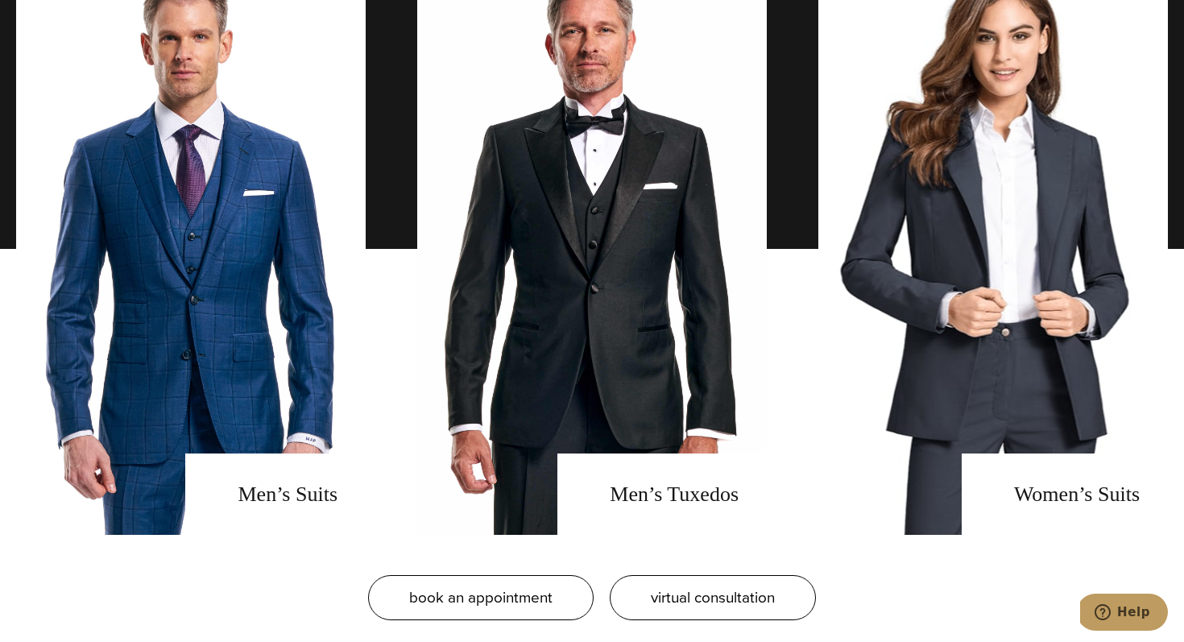
scroll to position [1189, 0]
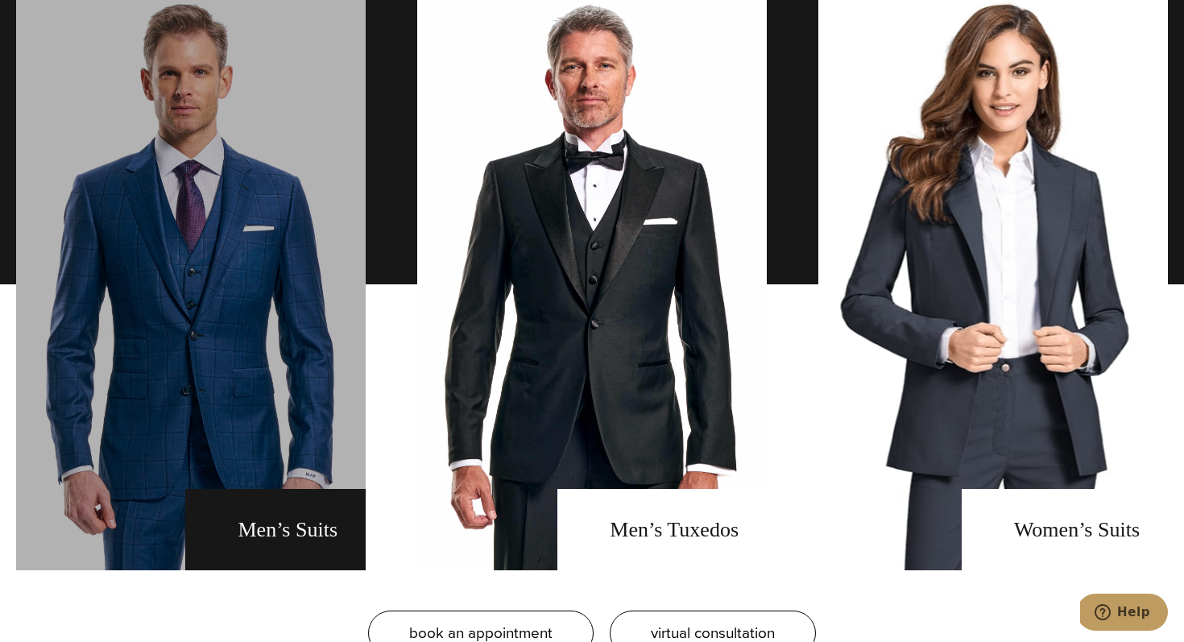
click at [197, 308] on link "men's suits" at bounding box center [190, 284] width 349 height 572
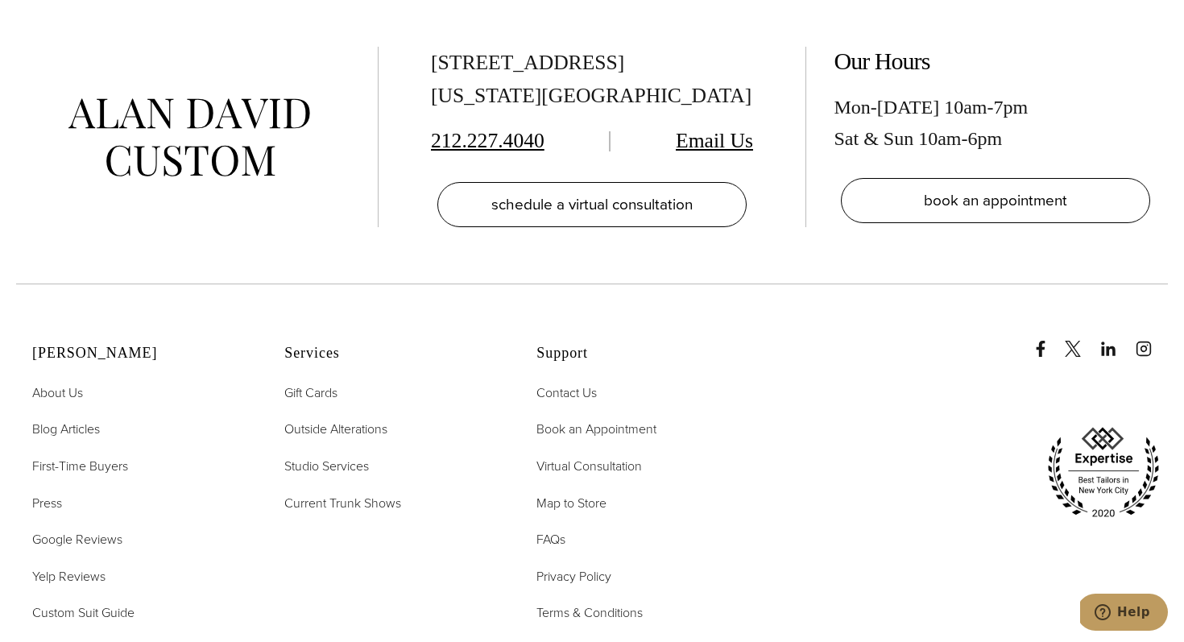
scroll to position [9355, 0]
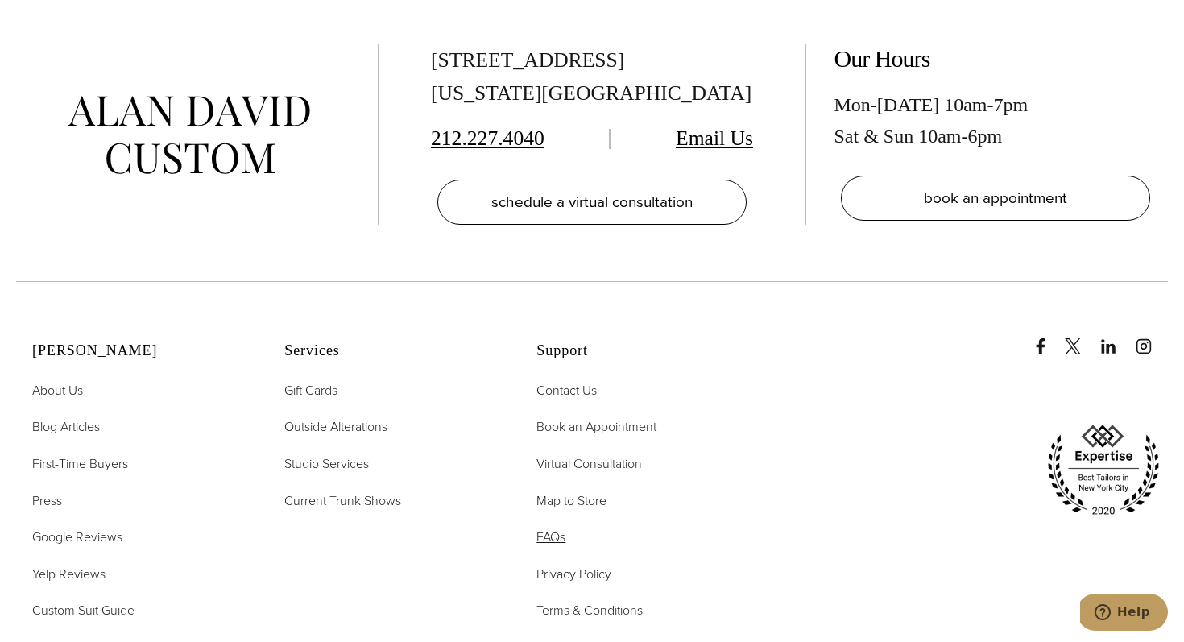
click at [556, 527] on span "FAQs" at bounding box center [550, 536] width 29 height 19
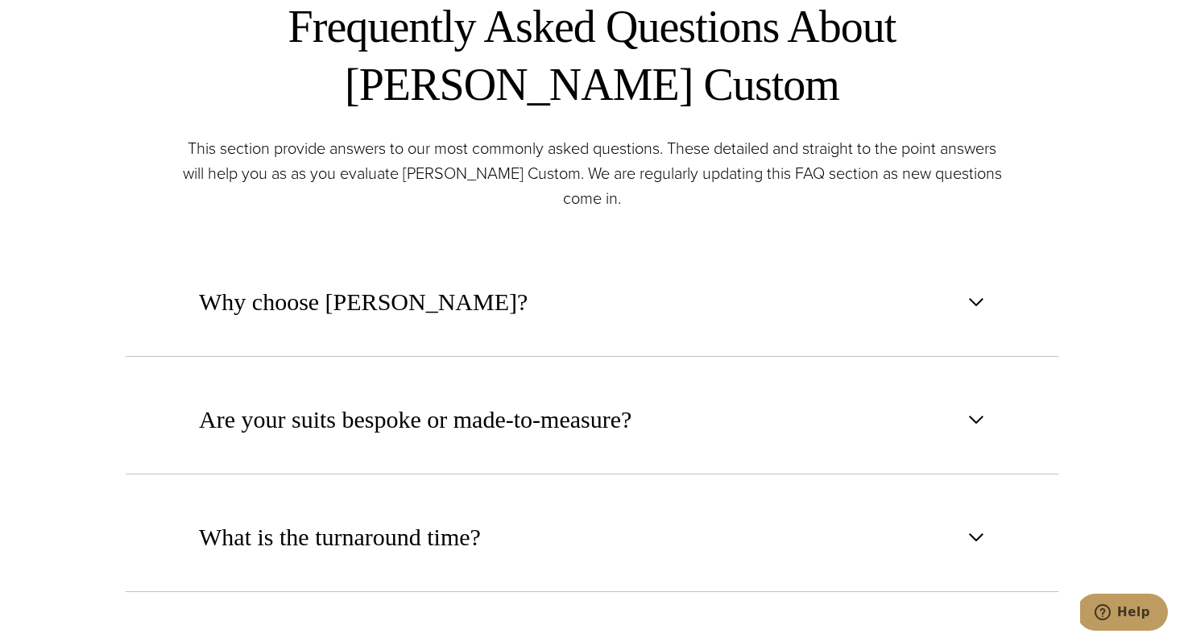
scroll to position [732, 0]
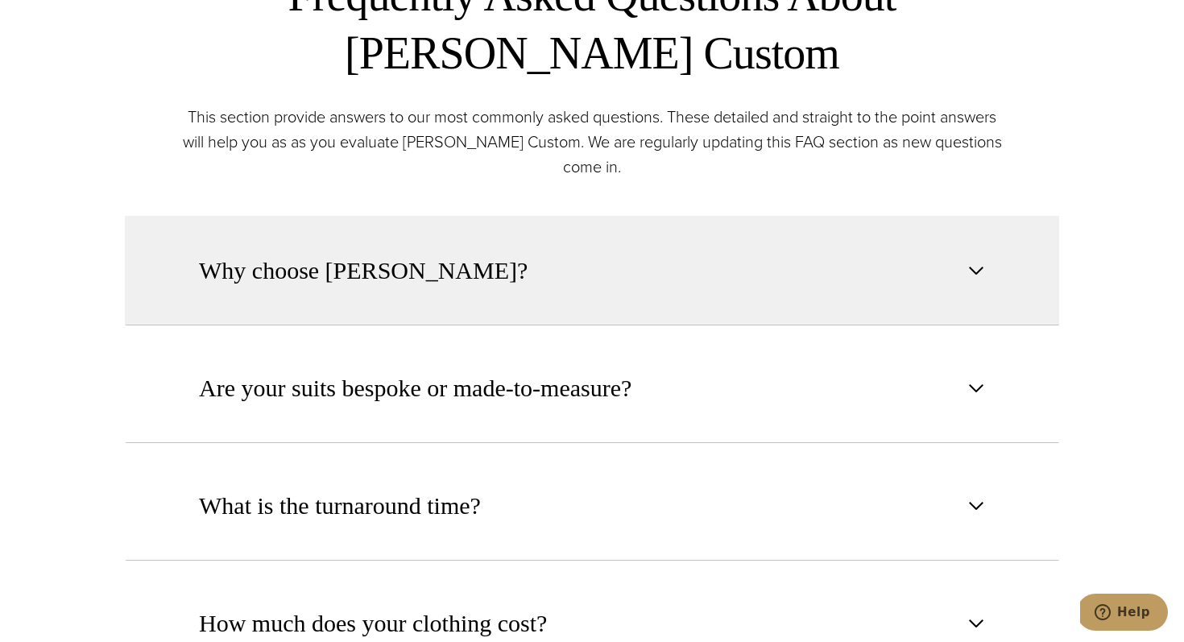
click at [623, 281] on button "Why choose Alan David?" at bounding box center [592, 271] width 934 height 110
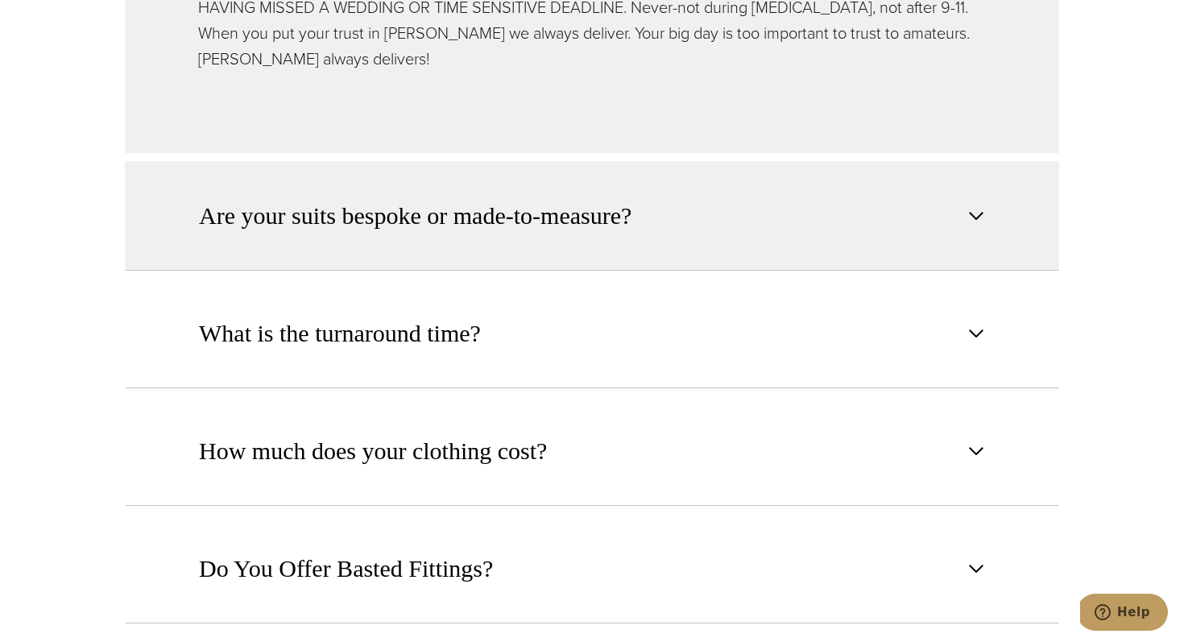
scroll to position [1411, 0]
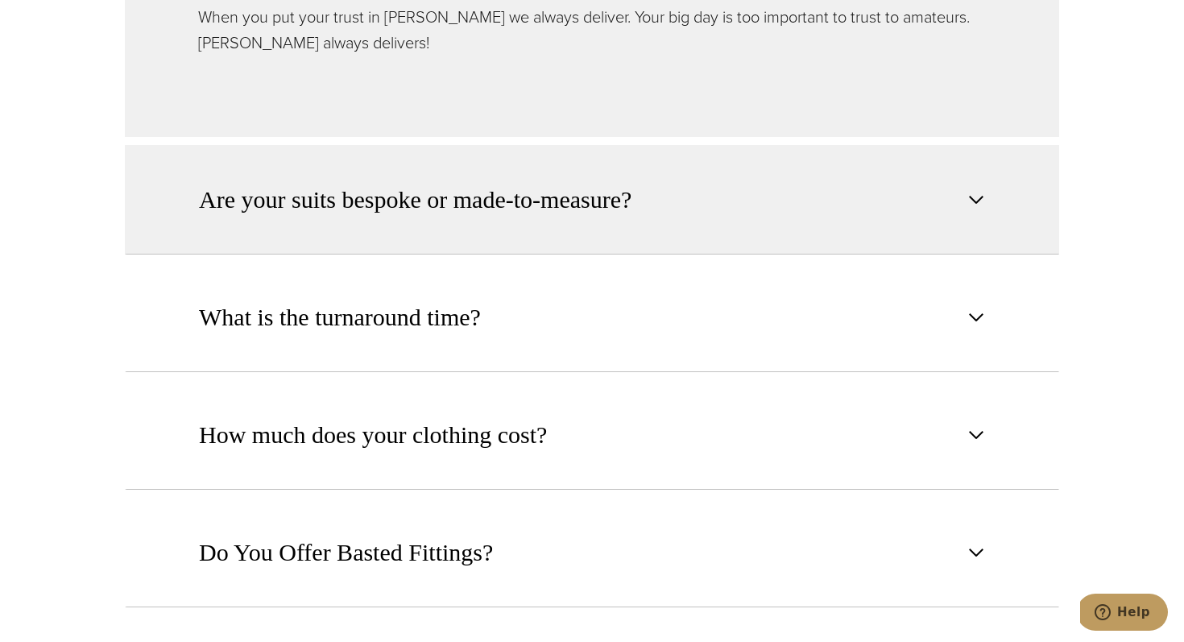
click at [670, 176] on button "Are your suits bespoke or made-to-measure?" at bounding box center [592, 200] width 934 height 110
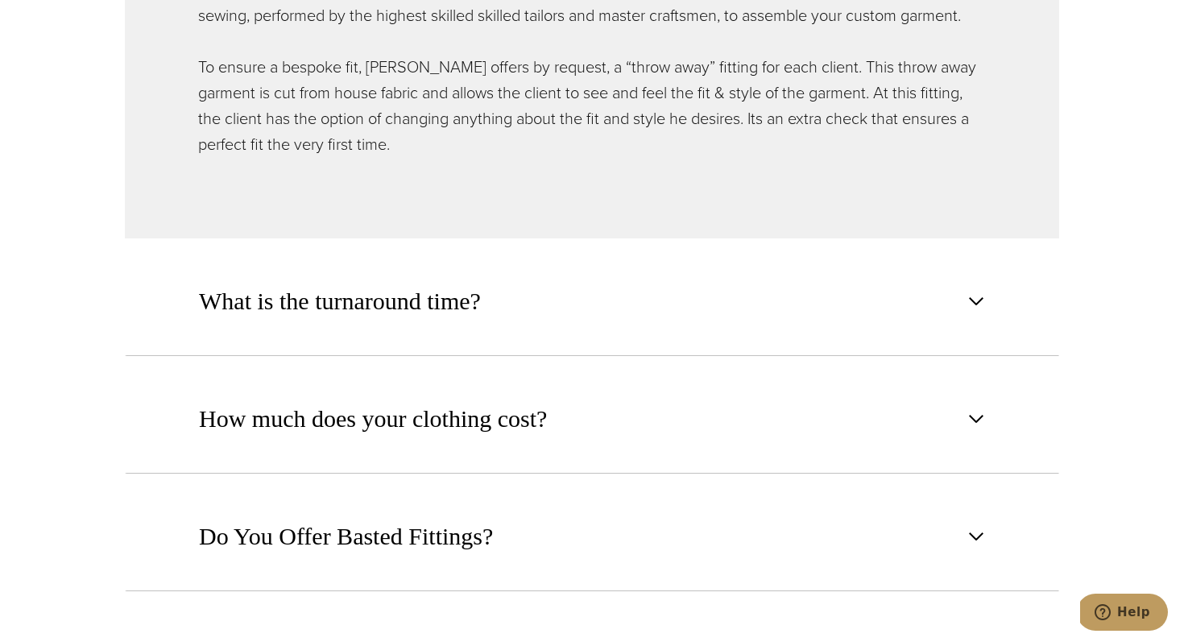
scroll to position [1327, 0]
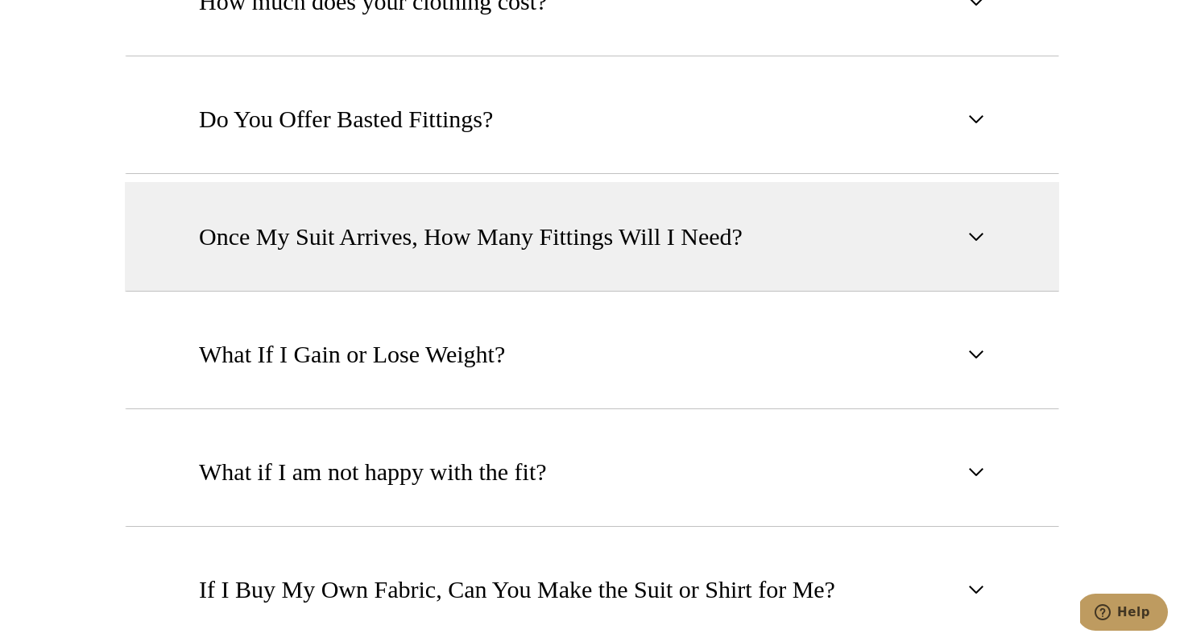
click at [606, 210] on button "Once My Suit Arrives, How Many Fittings Will I Need?" at bounding box center [592, 237] width 934 height 110
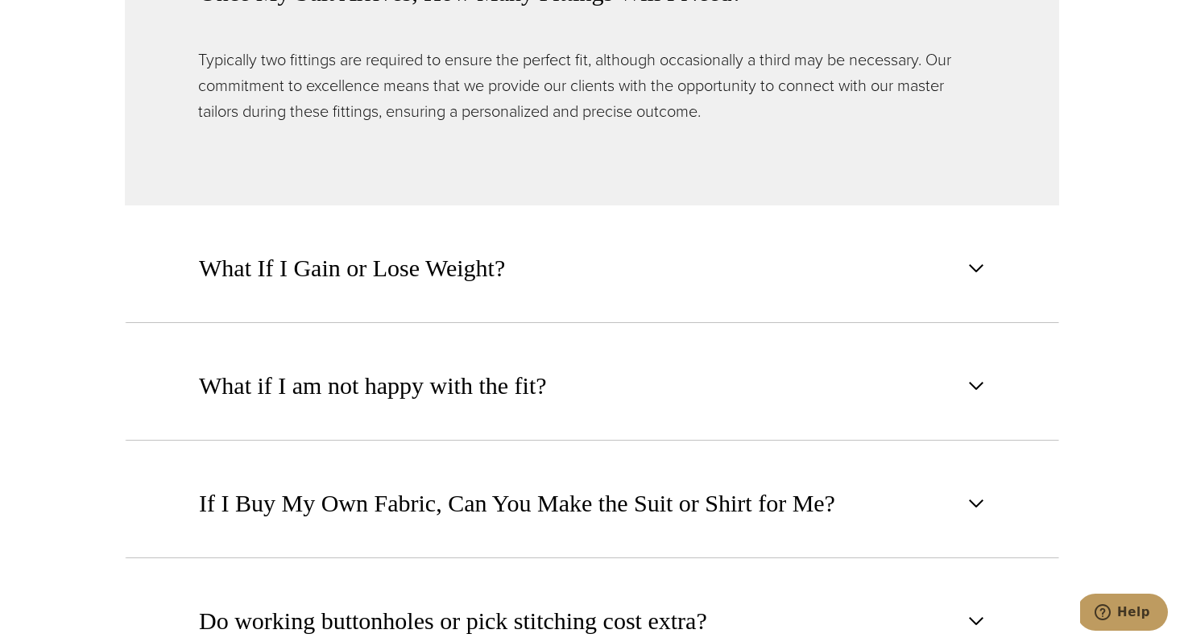
scroll to position [1625, 0]
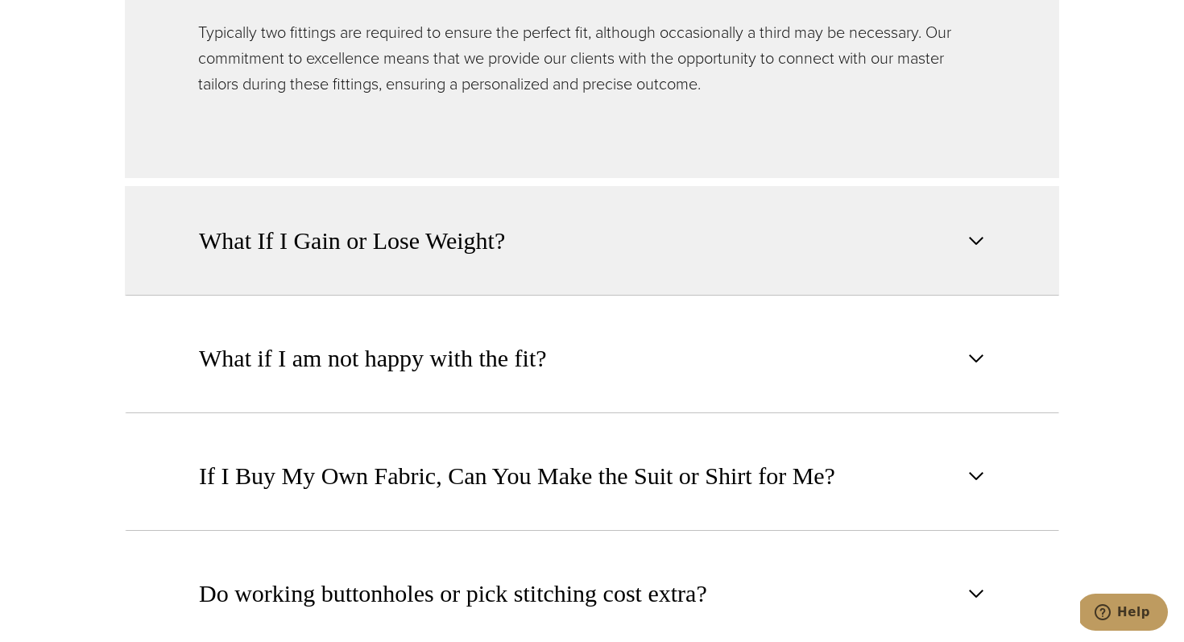
click at [552, 223] on button "What If I Gain or Lose Weight?" at bounding box center [592, 241] width 934 height 110
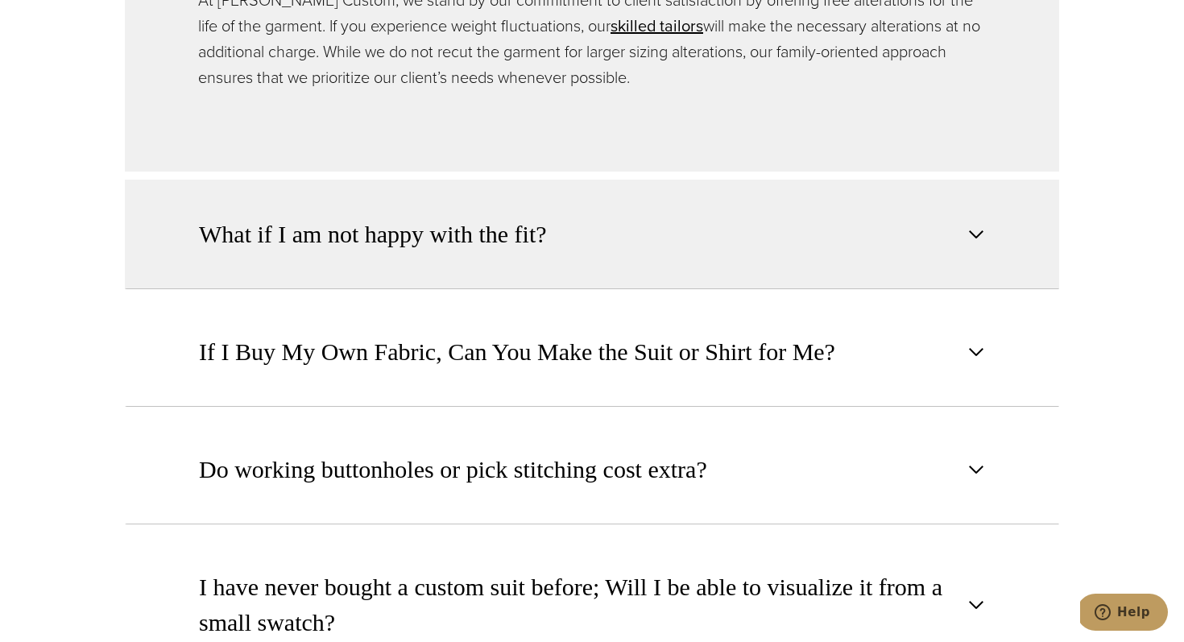
scroll to position [1777, 0]
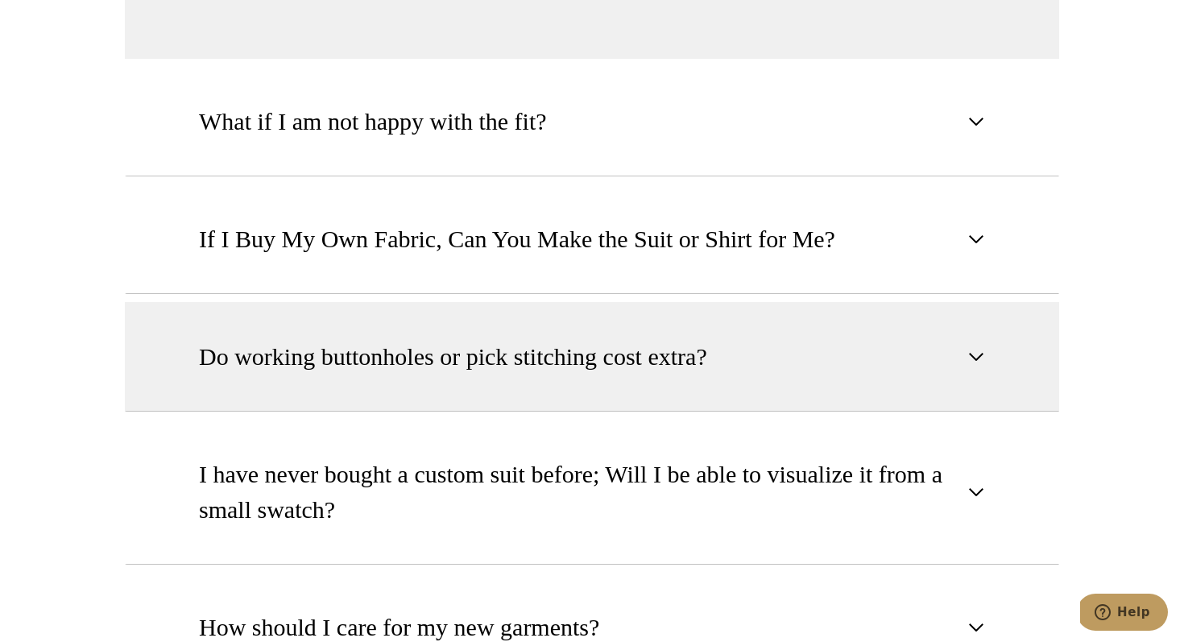
click at [722, 386] on button "Do working buttonholes or pick stitching cost extra?" at bounding box center [592, 357] width 934 height 110
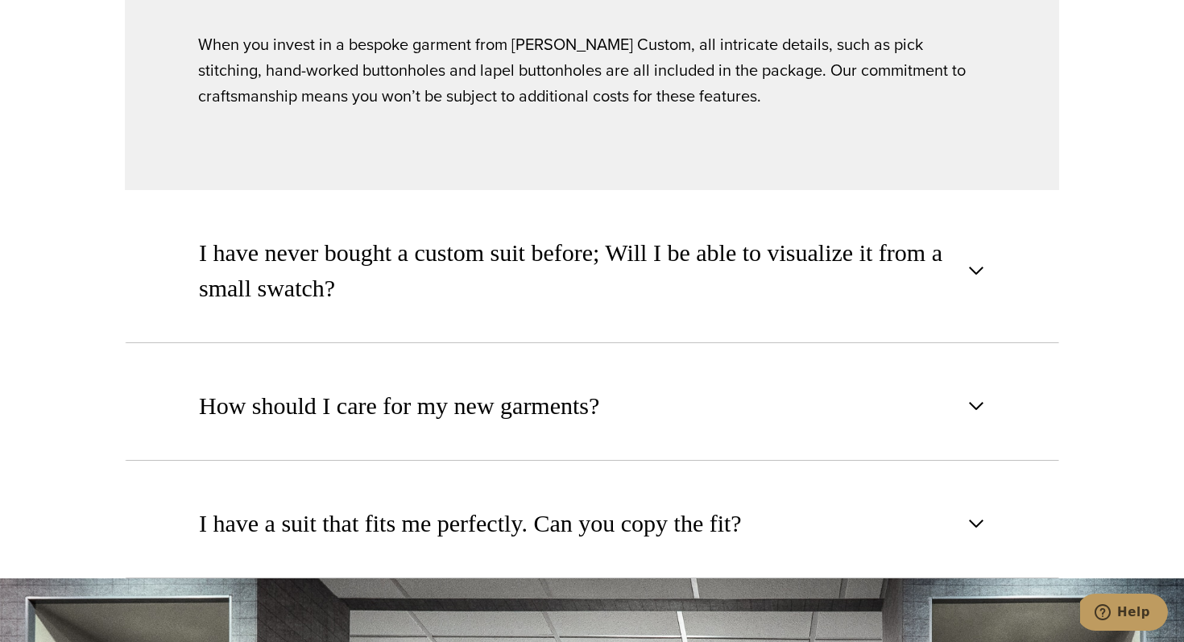
scroll to position [2115, 0]
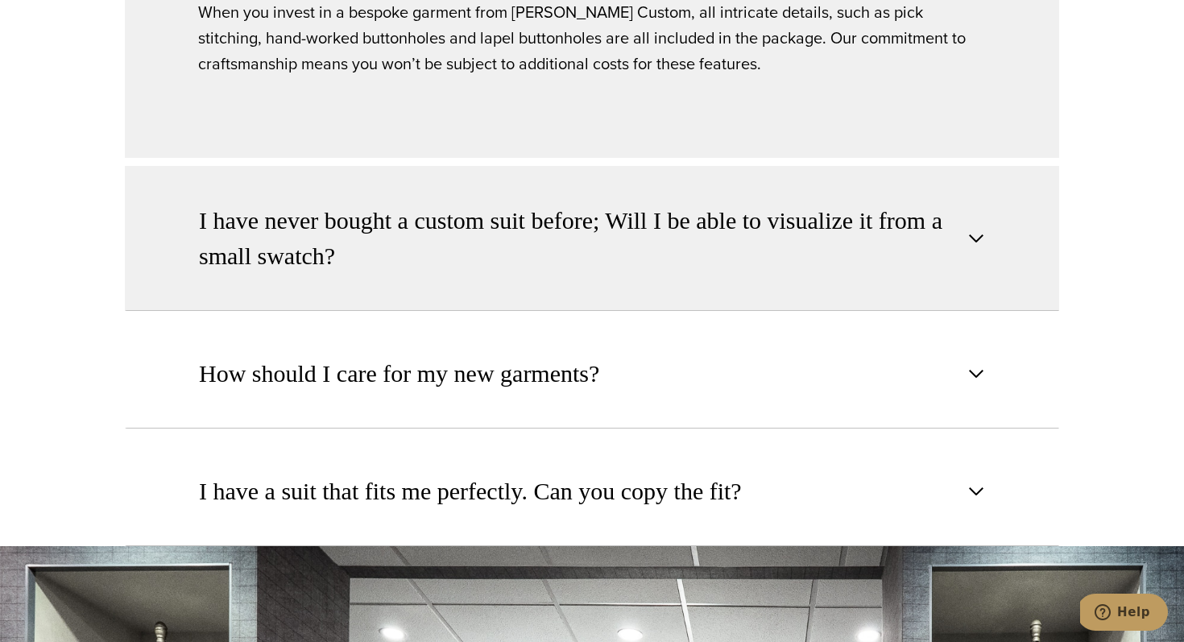
click at [657, 266] on span "I have never bought a custom suit before; Will I be able to visualize it from a…" at bounding box center [578, 238] width 759 height 71
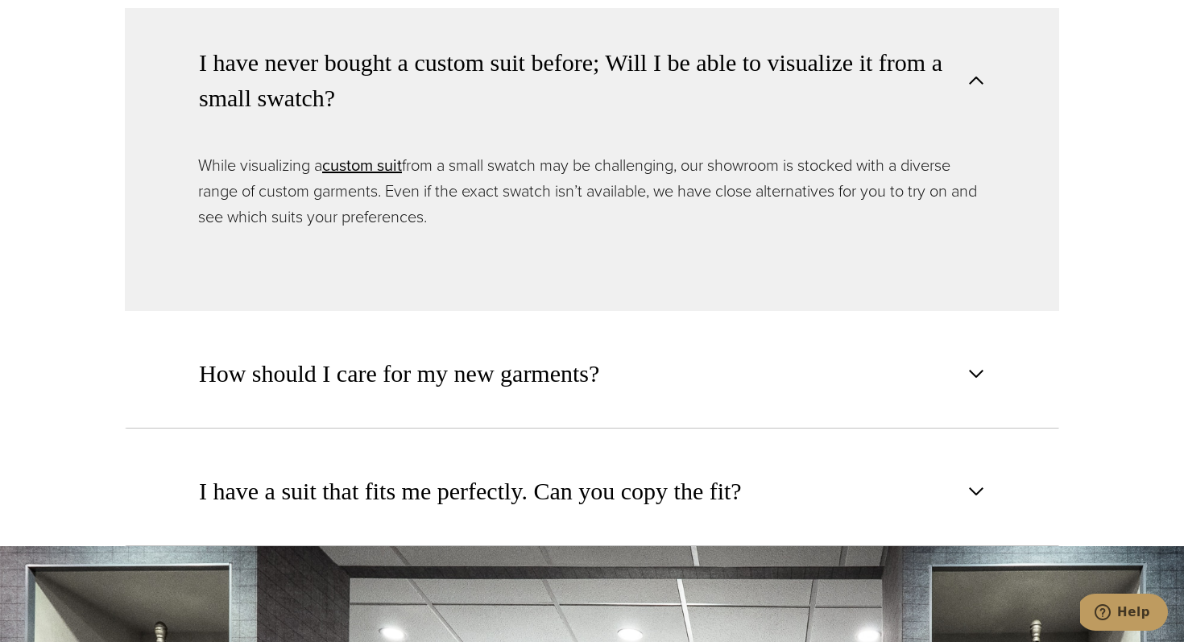
scroll to position [2215, 0]
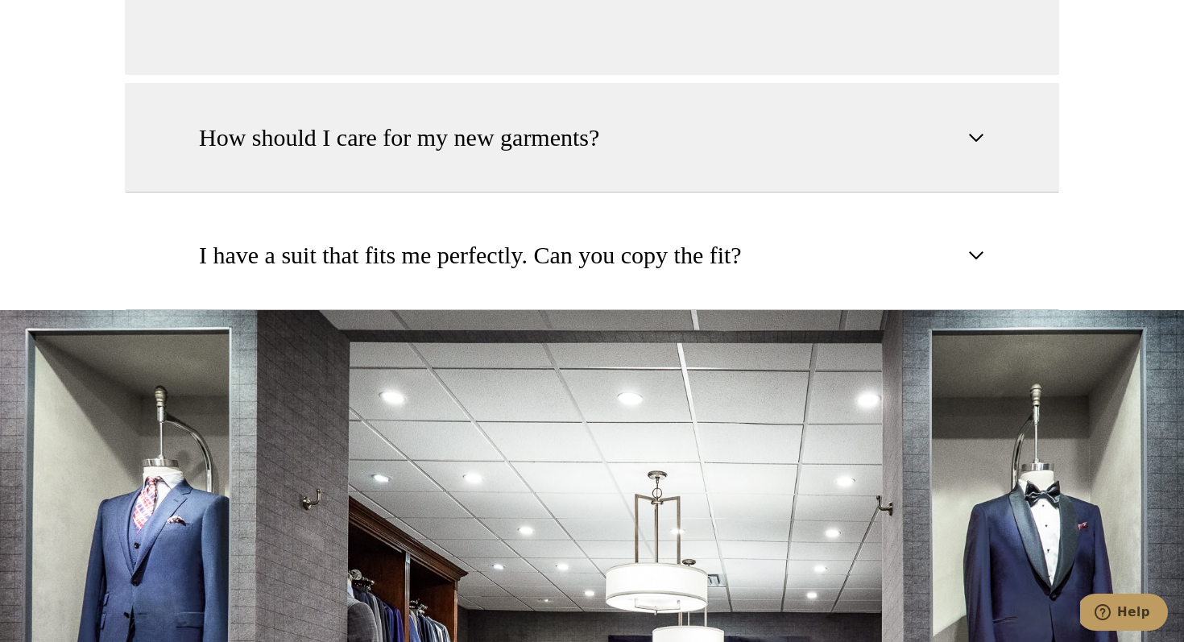
click at [639, 143] on button "How should I care for my new garments?" at bounding box center [592, 138] width 934 height 110
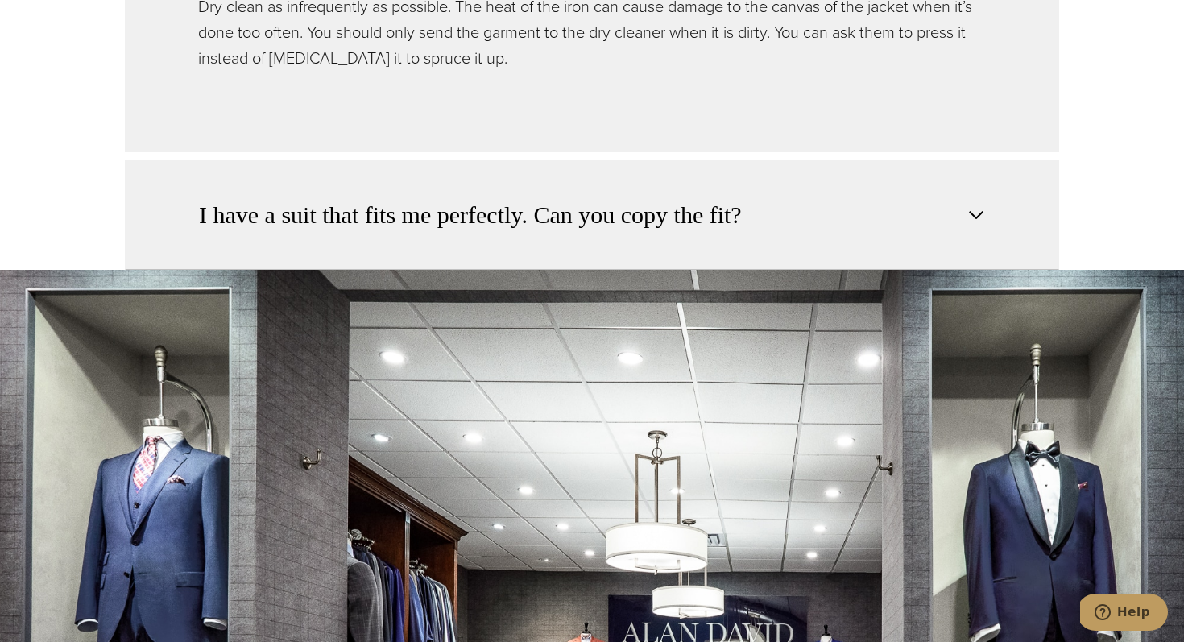
scroll to position [2357, 0]
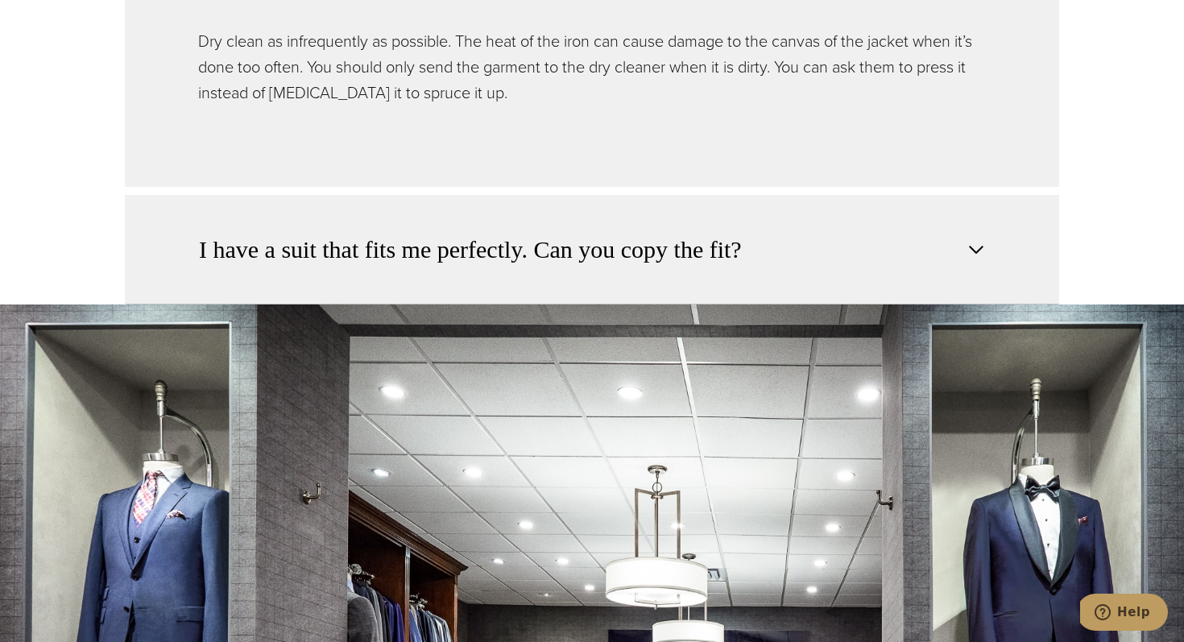
click at [636, 242] on span "I have a suit that fits me perfectly. Can you copy the fit?" at bounding box center [470, 249] width 543 height 35
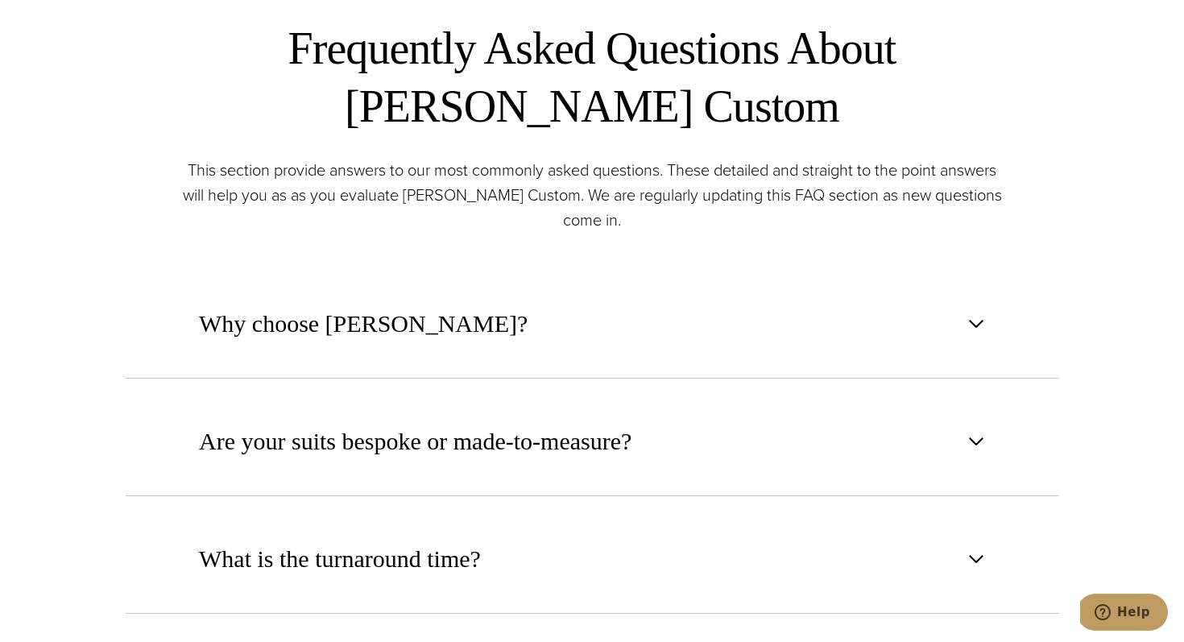
scroll to position [0, 0]
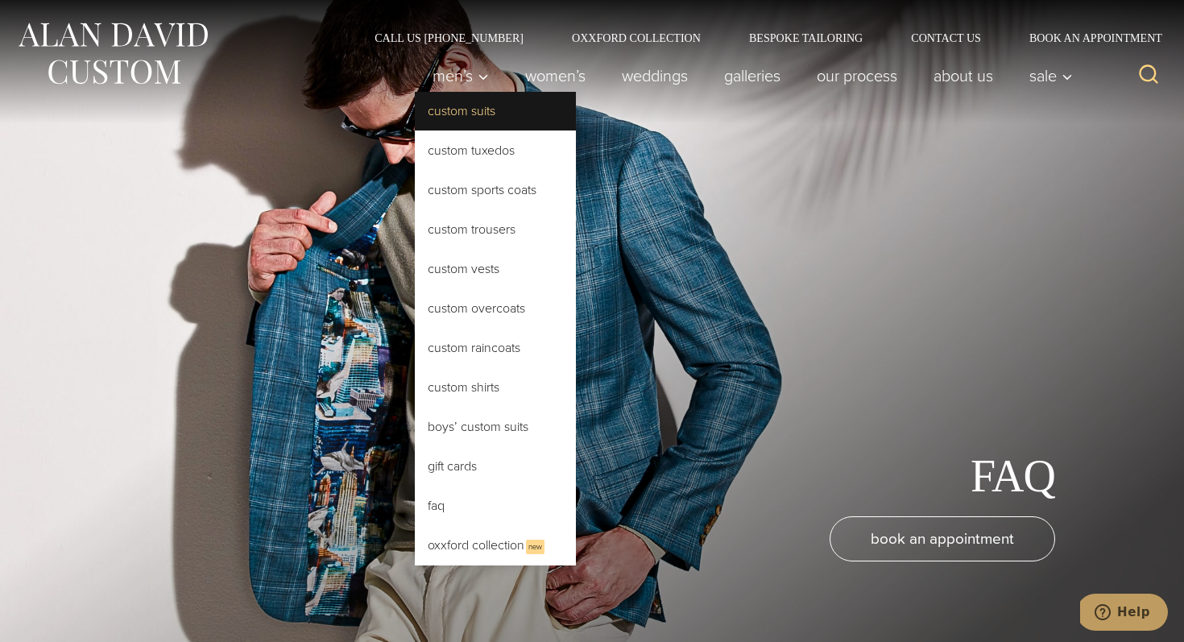
click at [452, 108] on link "Custom Suits" at bounding box center [495, 111] width 161 height 39
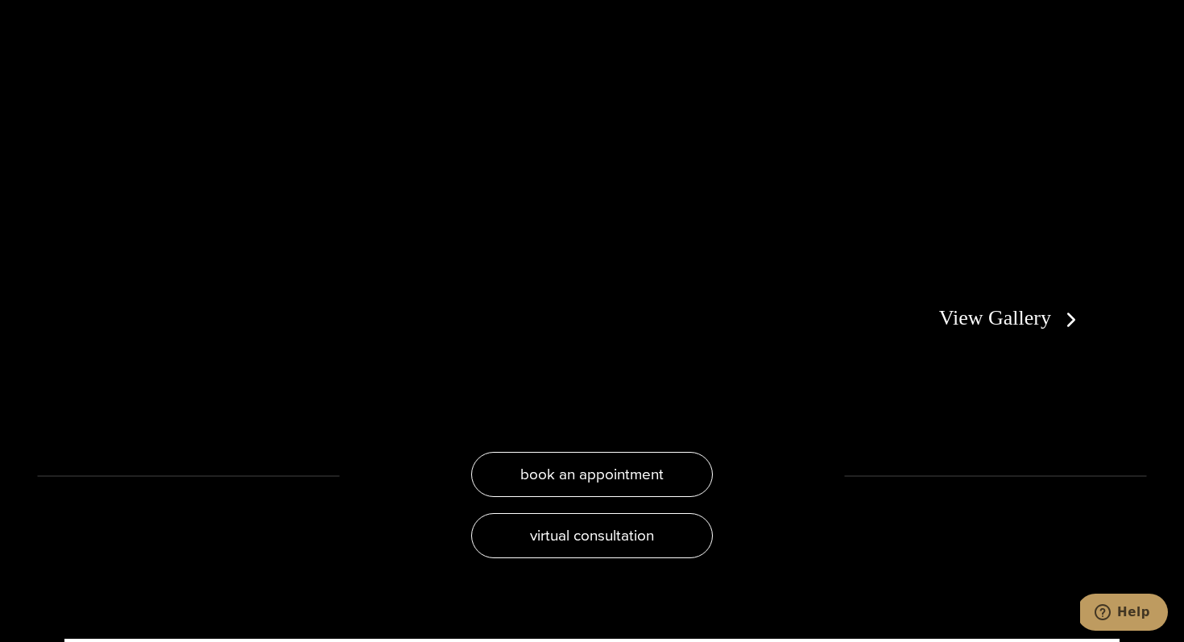
scroll to position [3224, 0]
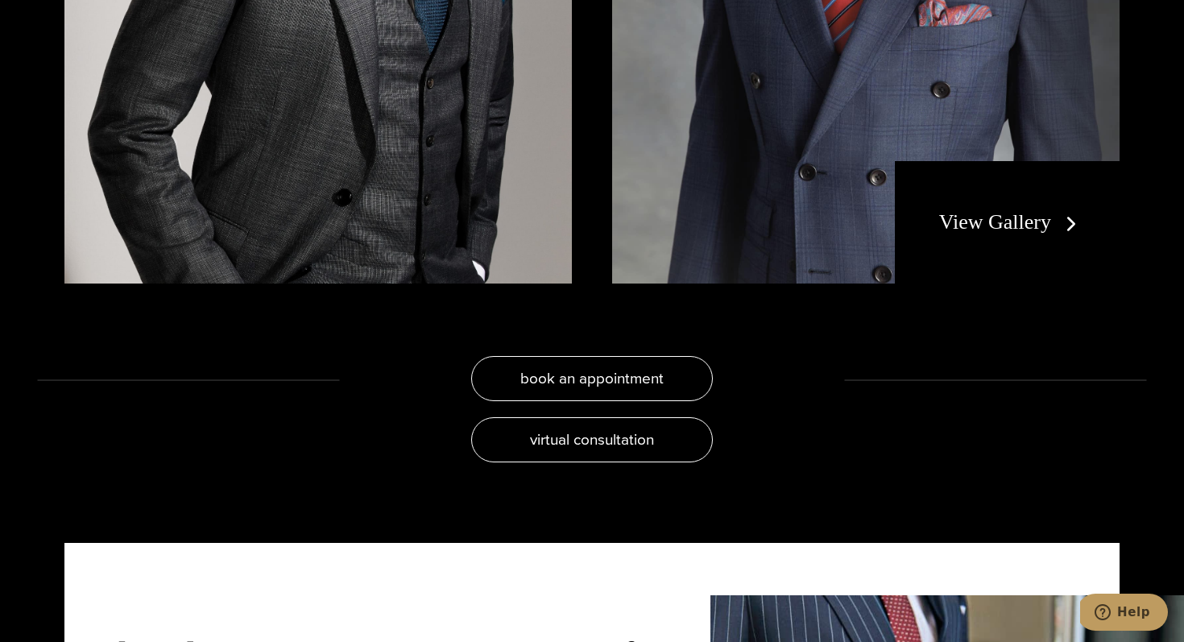
click at [1015, 230] on link "View Gallery" at bounding box center [1011, 221] width 144 height 23
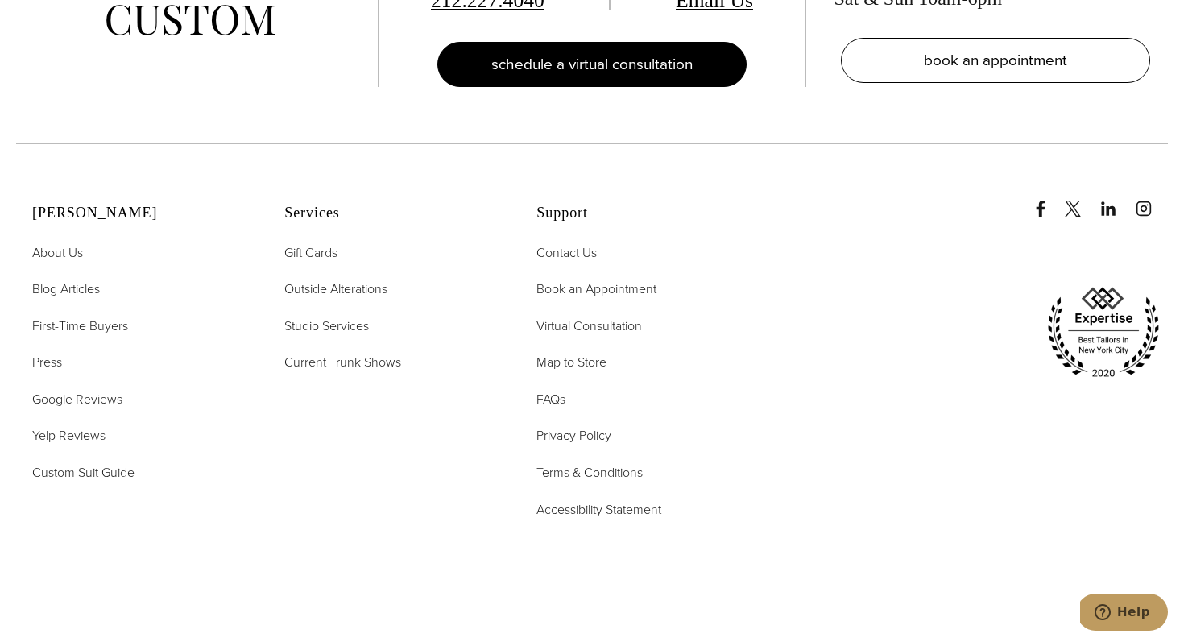
scroll to position [8118, 0]
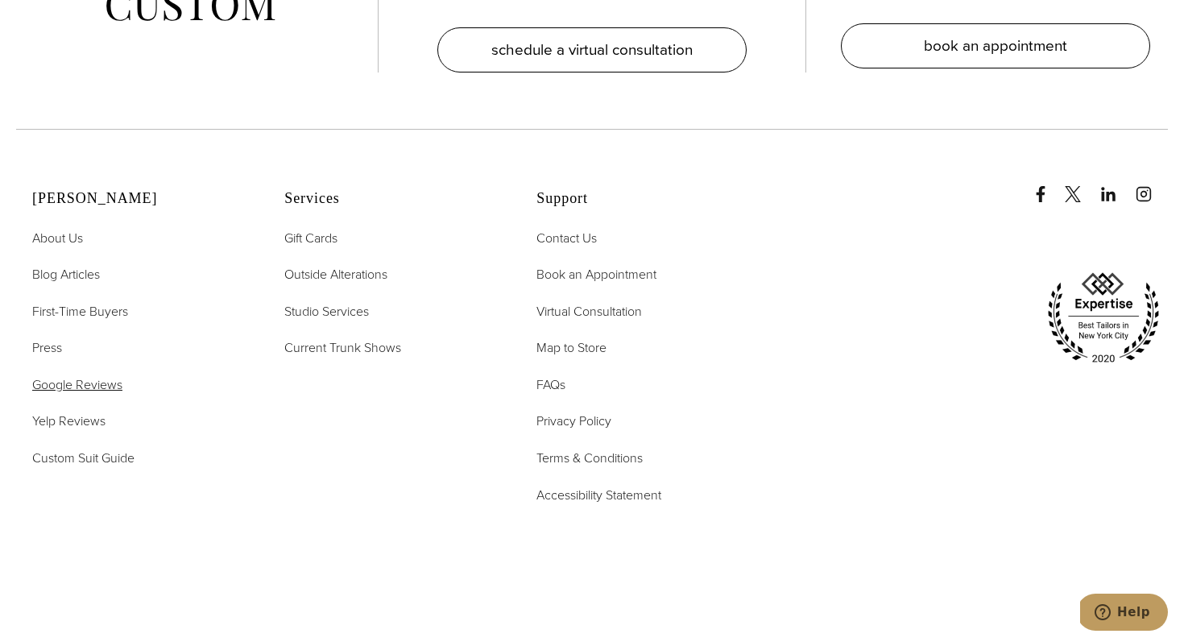
click at [79, 390] on span "Google Reviews" at bounding box center [77, 384] width 90 height 19
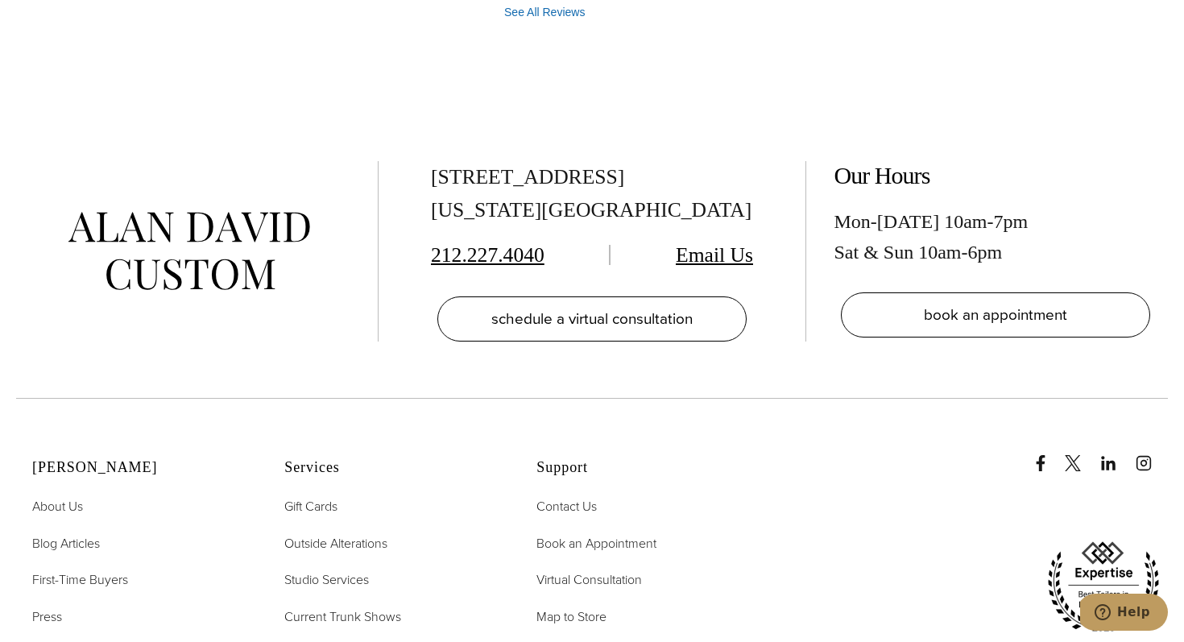
scroll to position [8197, 0]
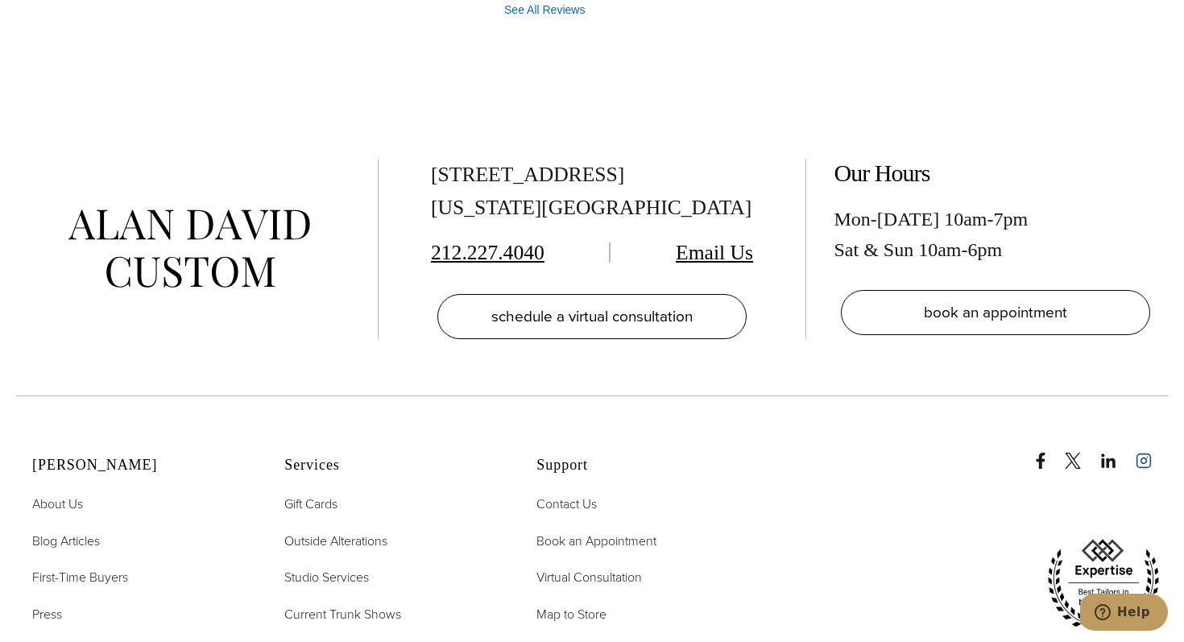
click at [1142, 457] on icon "instagram" at bounding box center [1144, 460] width 6 height 6
